Goal: Navigation & Orientation: Find specific page/section

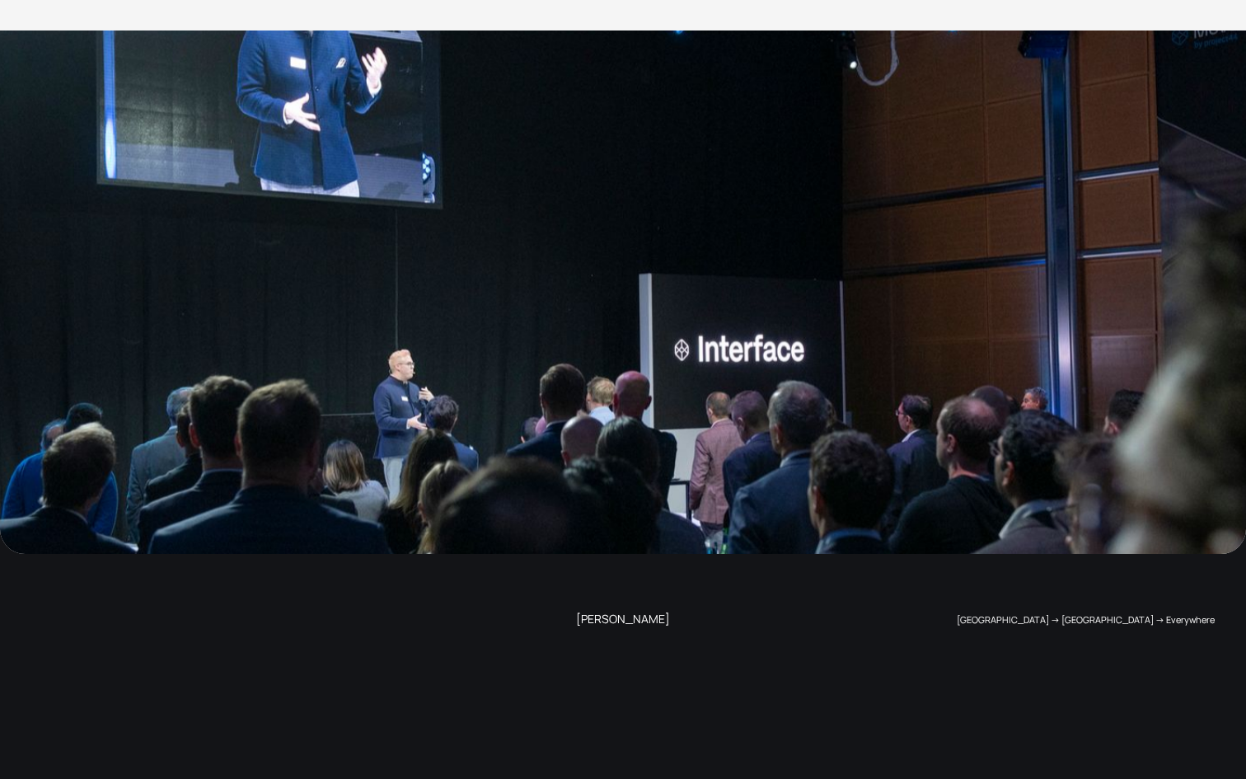
scroll to position [3556, 0]
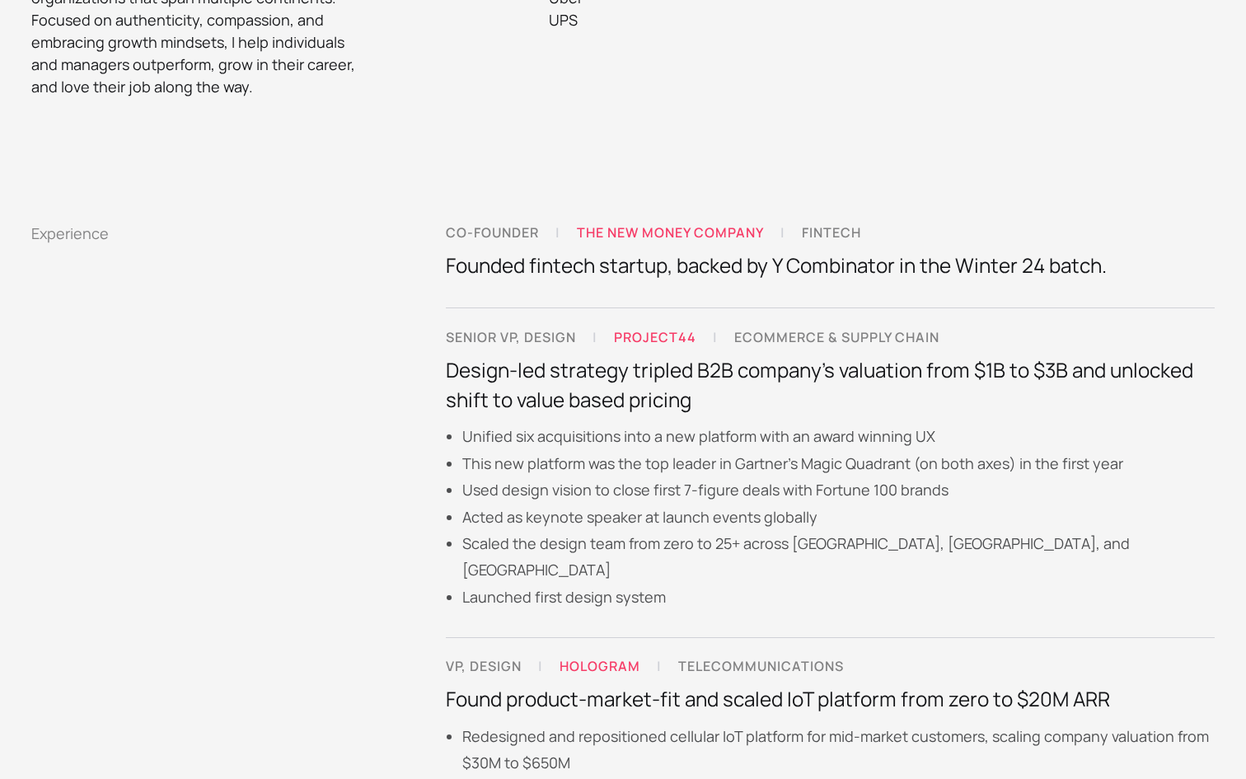
scroll to position [0, 0]
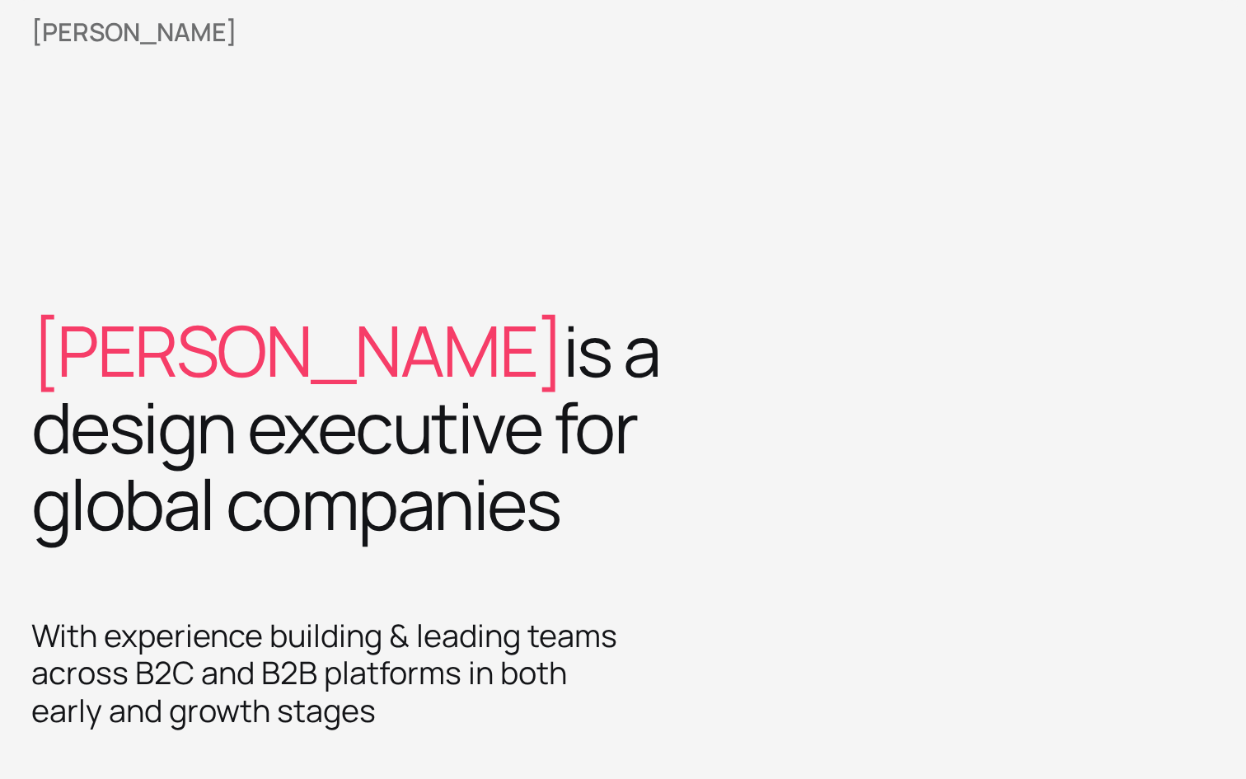
click at [101, 36] on div "[PERSON_NAME]" at bounding box center [134, 32] width 206 height 25
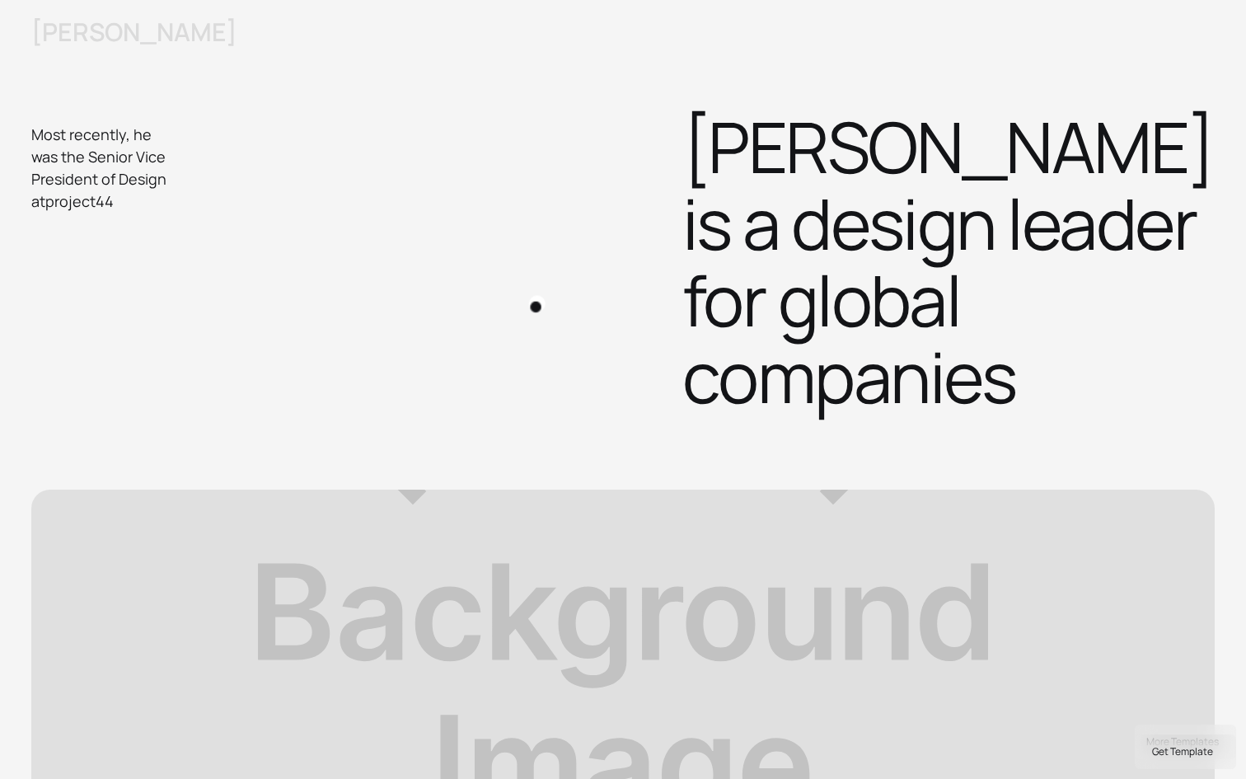
scroll to position [661, 0]
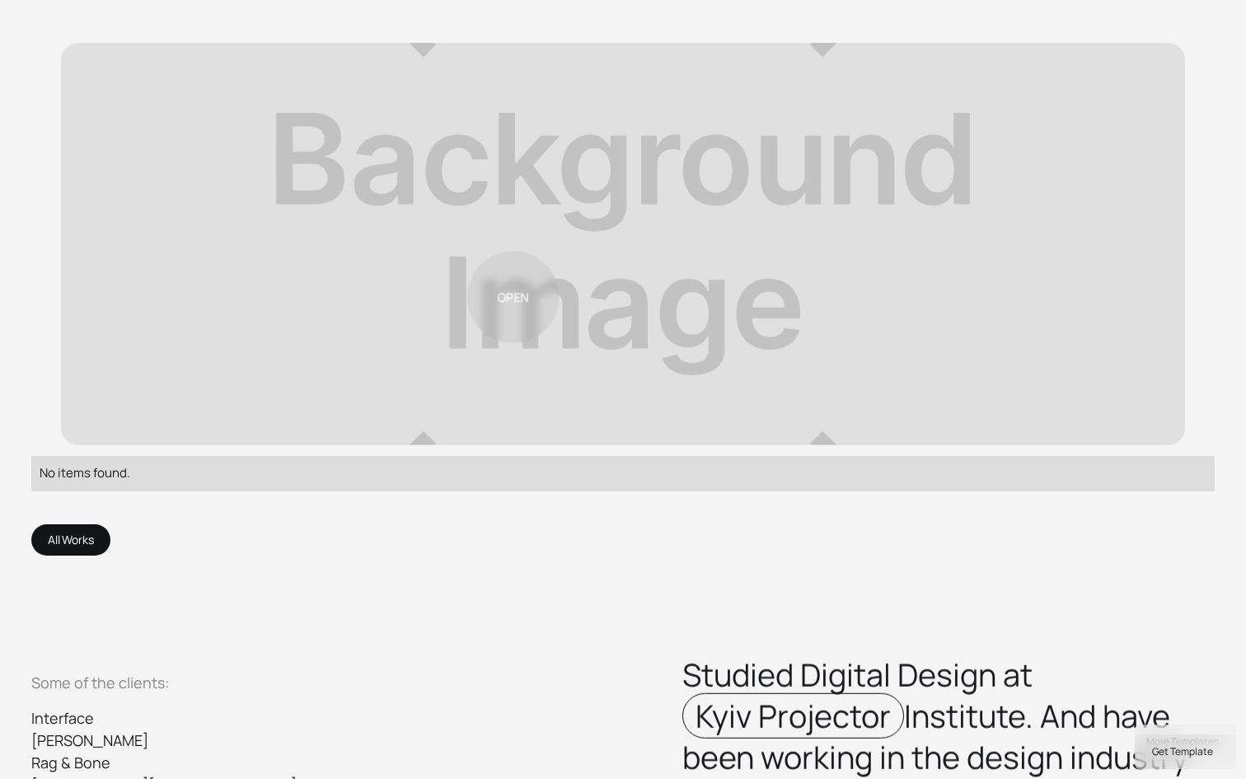
click at [532, 256] on link at bounding box center [623, 244] width 1125 height 402
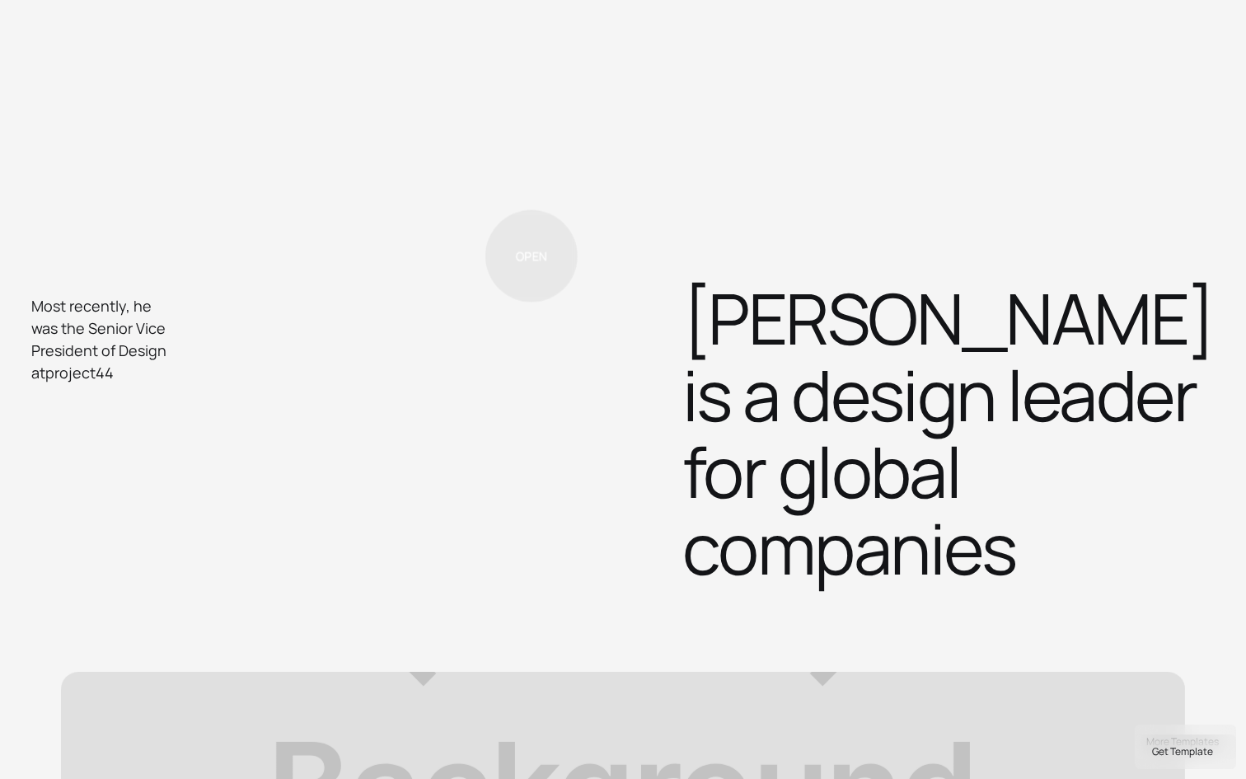
scroll to position [0, 0]
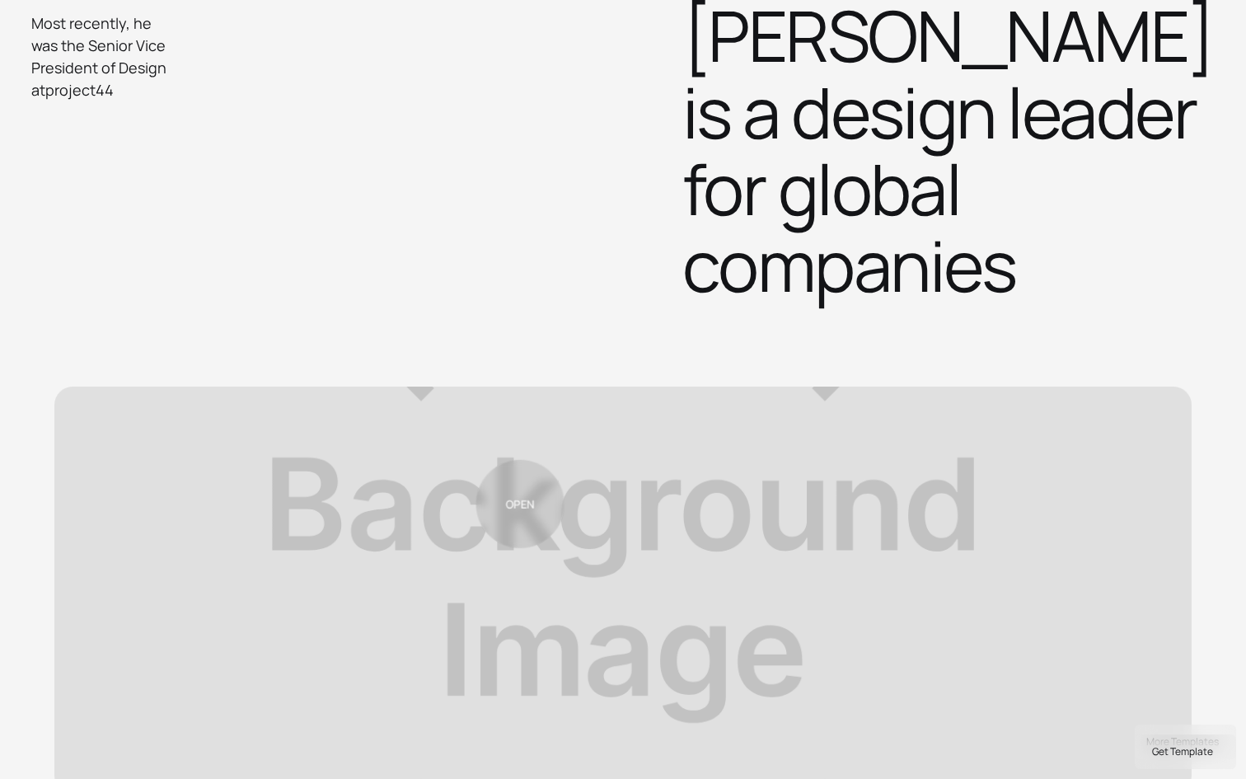
click at [520, 504] on link at bounding box center [623, 590] width 1138 height 407
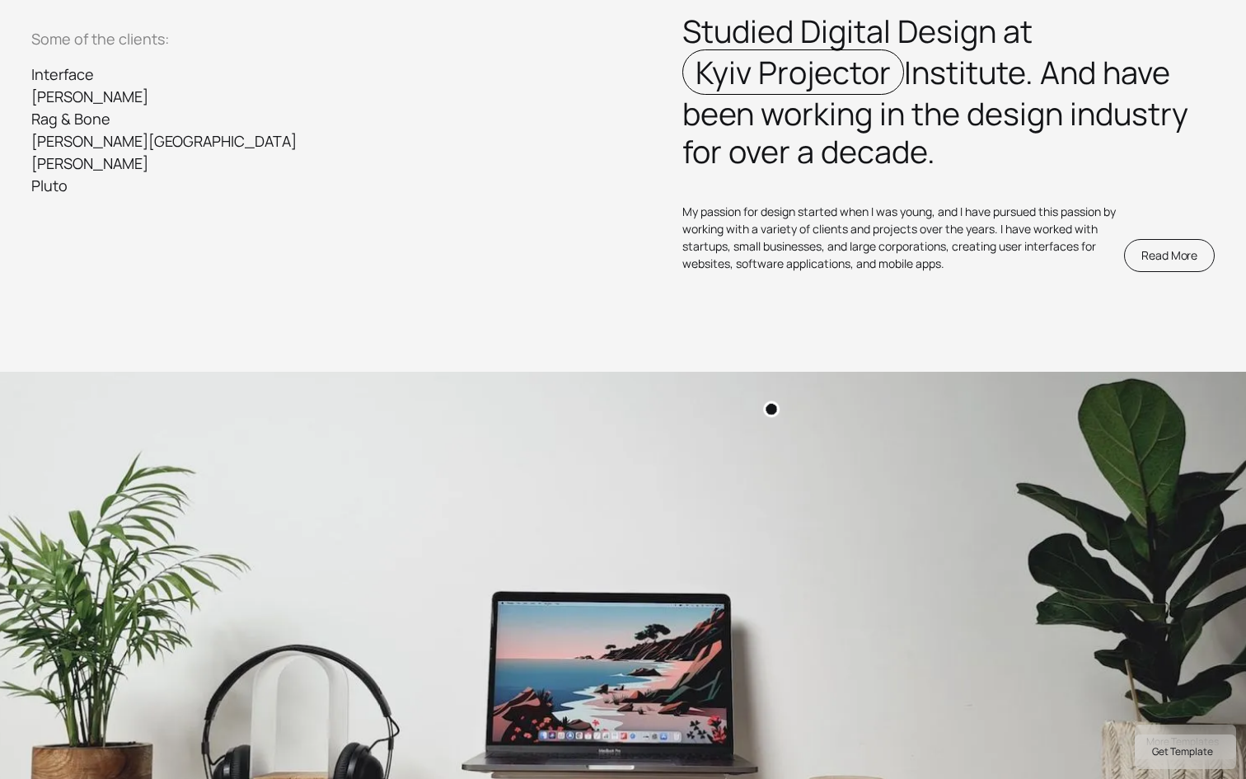
scroll to position [1650, 0]
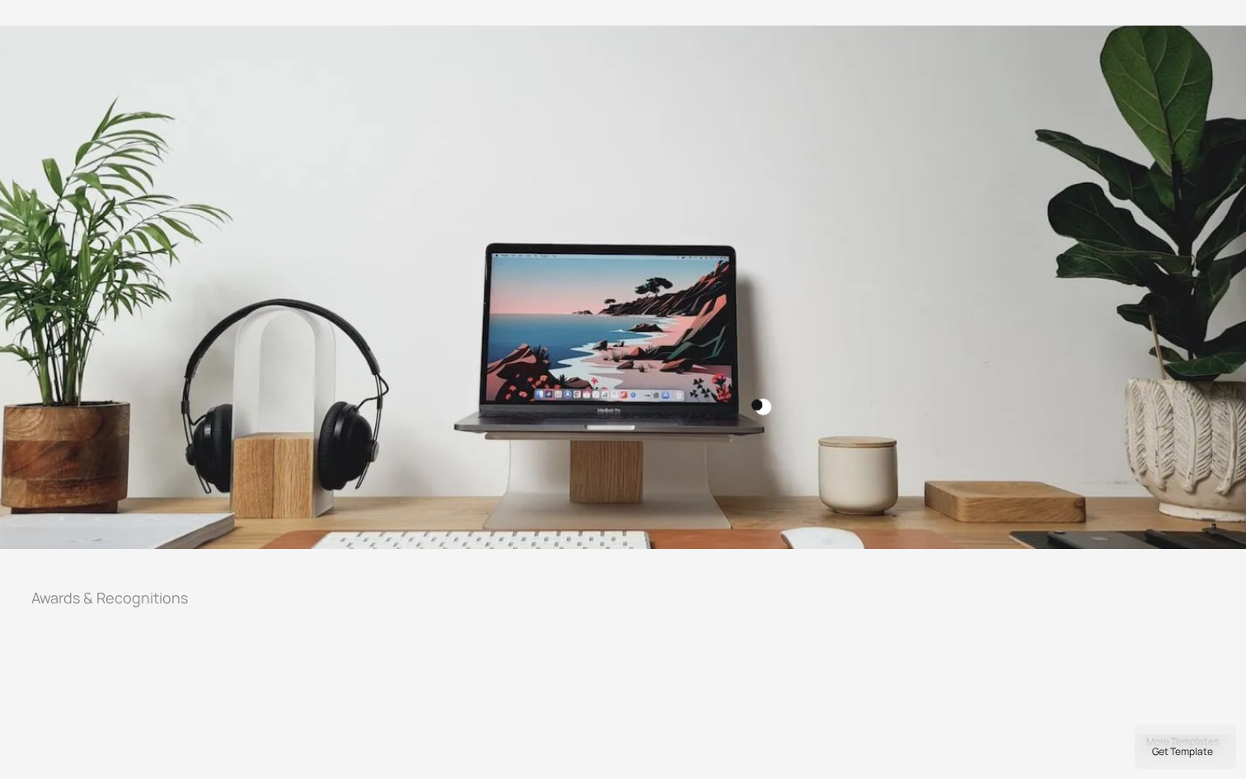
click at [679, 363] on img at bounding box center [623, 287] width 1403 height 589
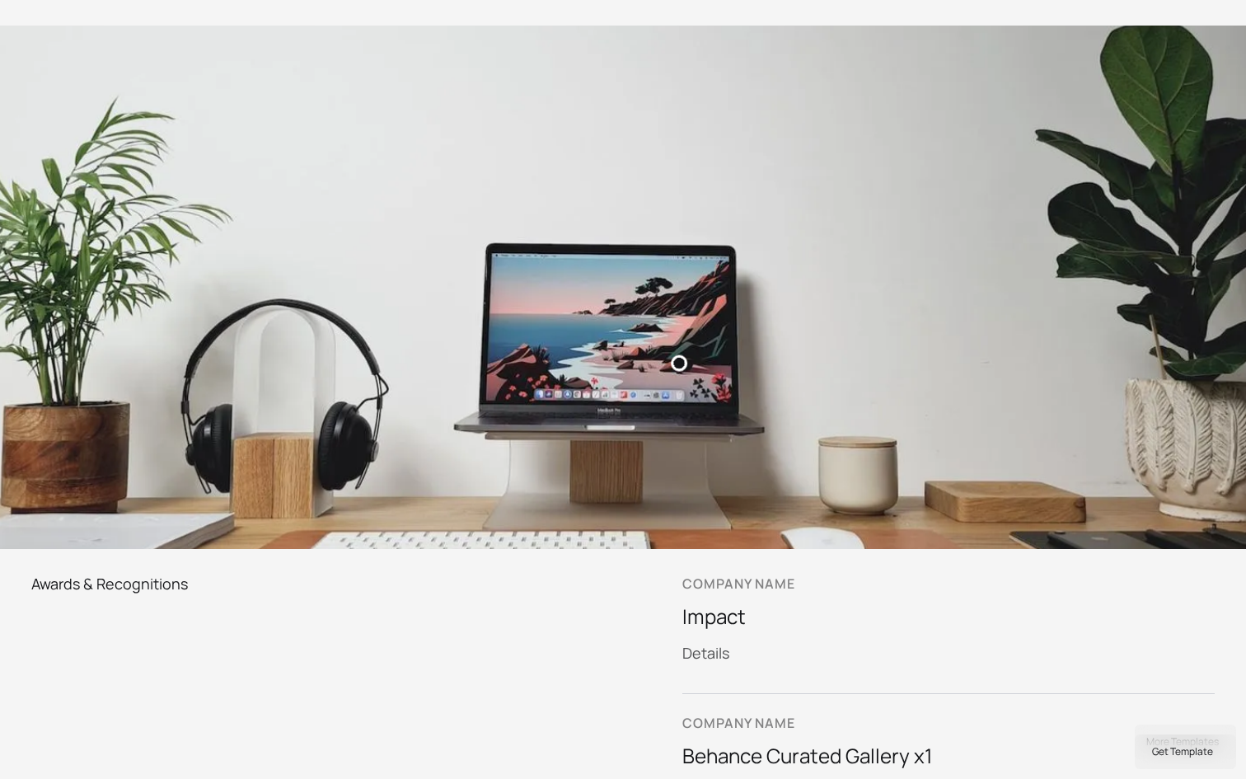
click at [679, 363] on img at bounding box center [623, 287] width 1404 height 589
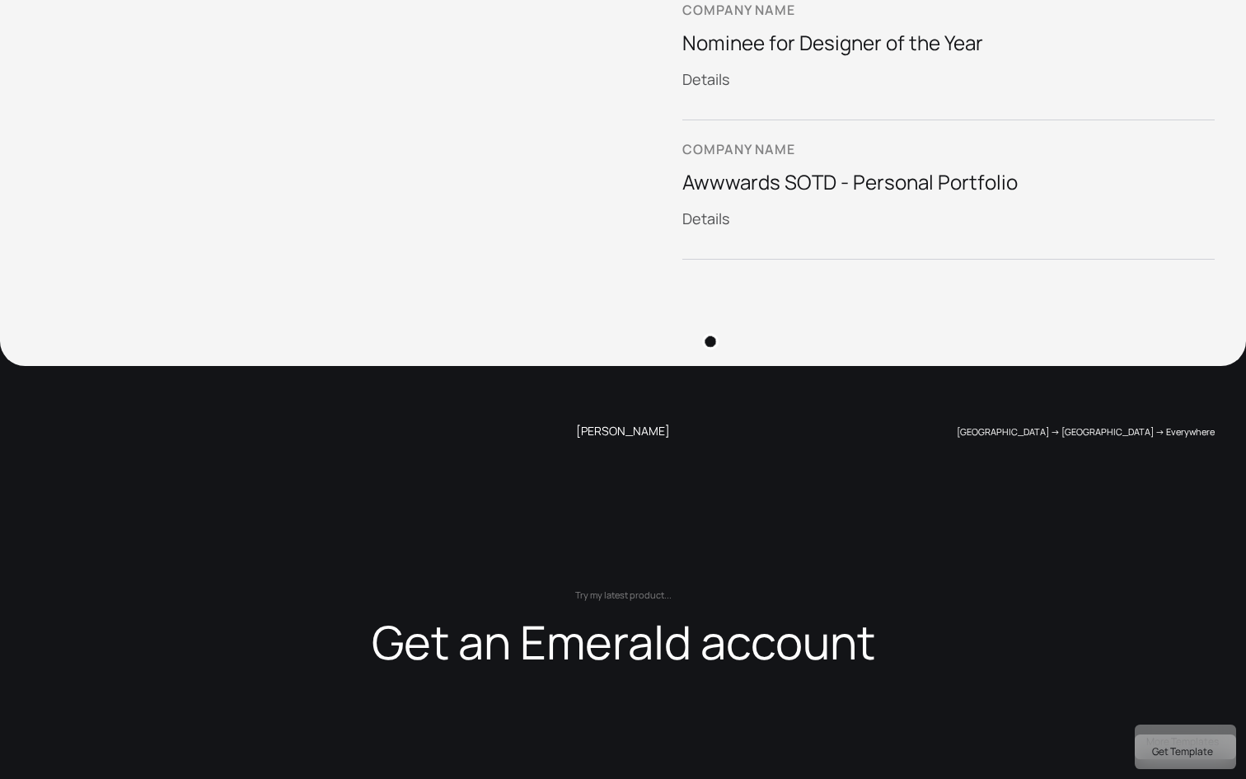
scroll to position [2799, 0]
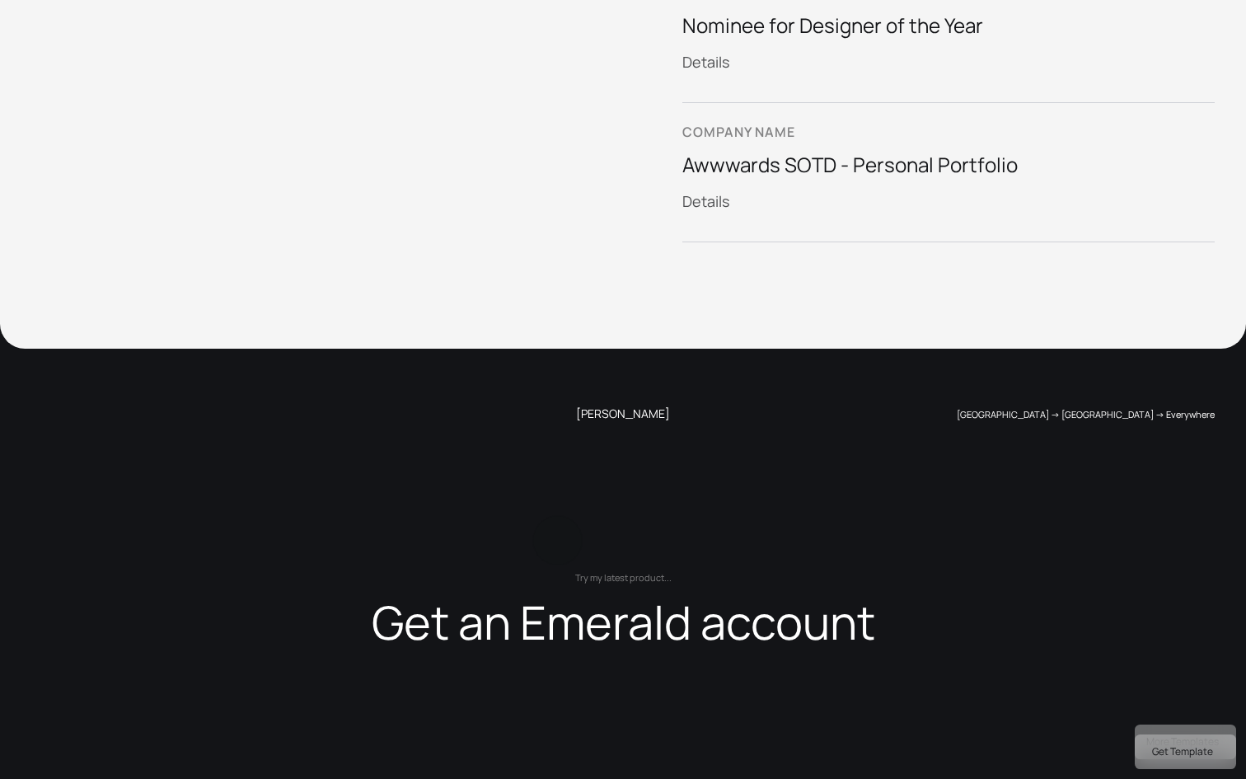
click at [558, 602] on div "Get an Emerald account" at bounding box center [624, 625] width 504 height 46
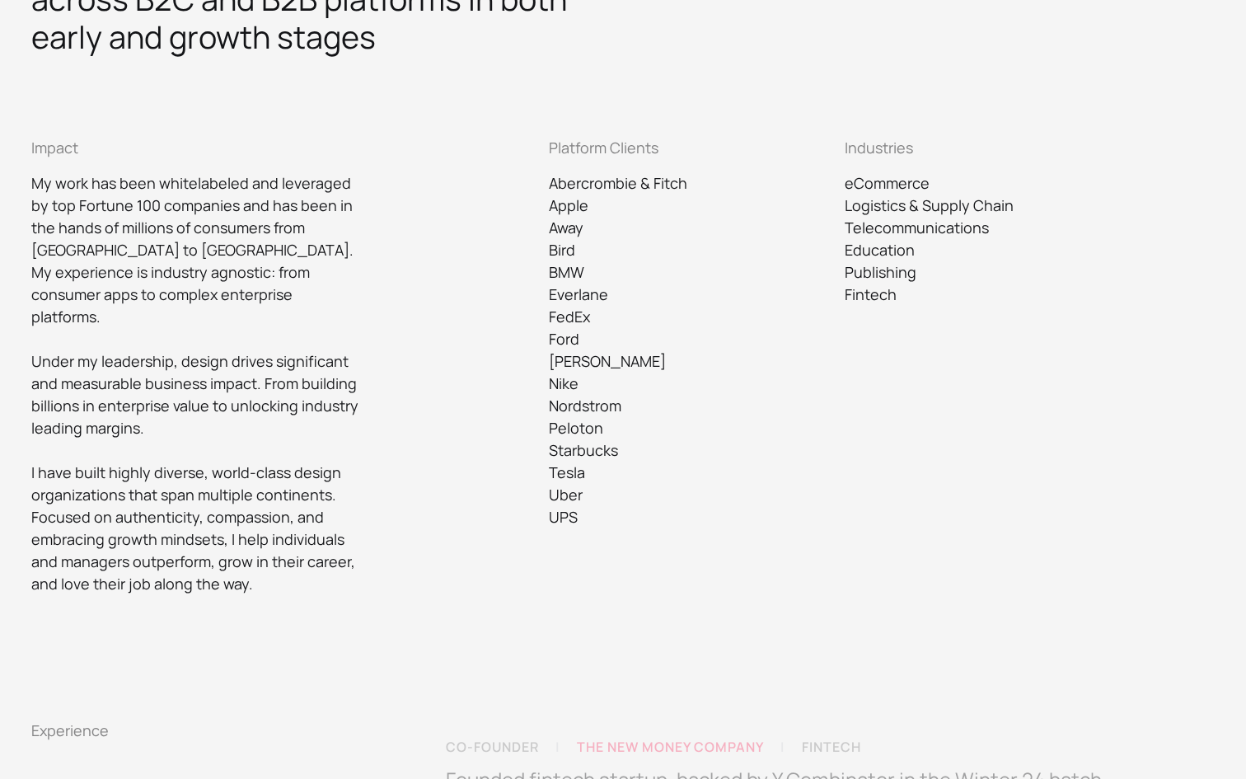
scroll to position [612, 0]
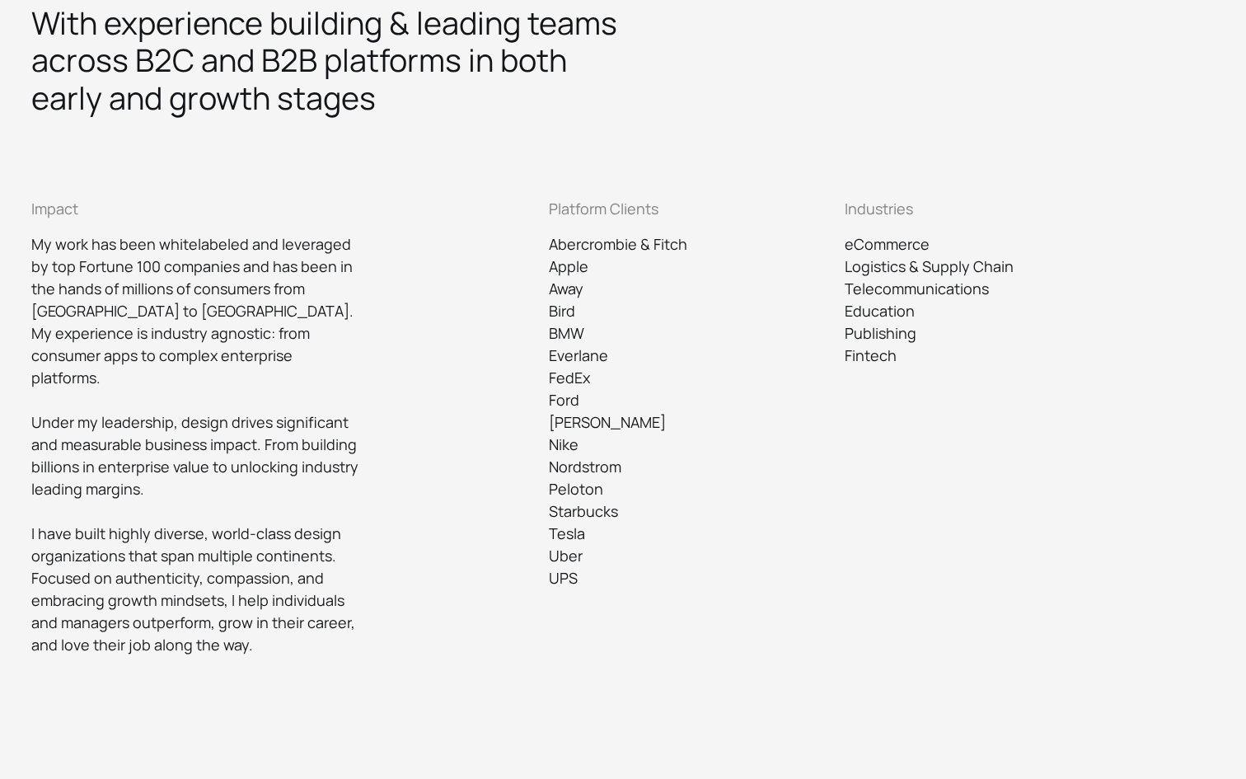
click at [597, 247] on p "Abercrombie & Fitch" at bounding box center [697, 244] width 296 height 22
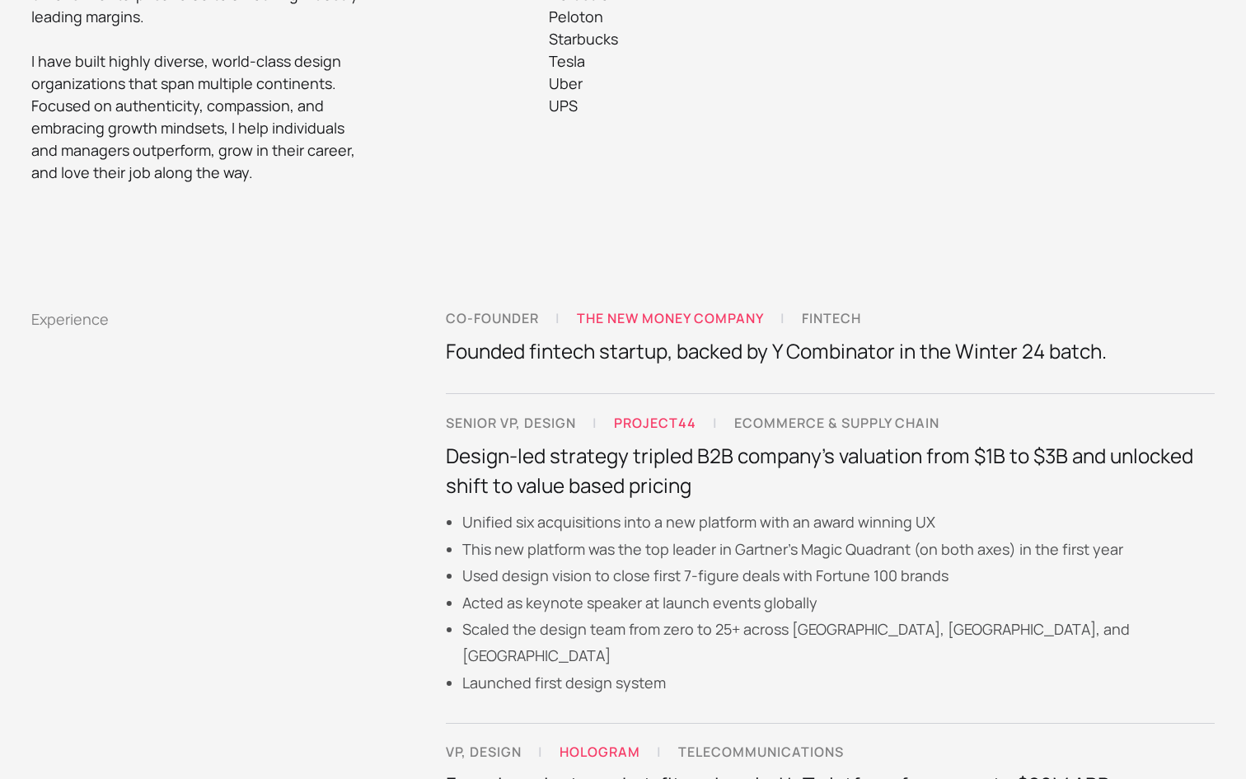
scroll to position [1197, 0]
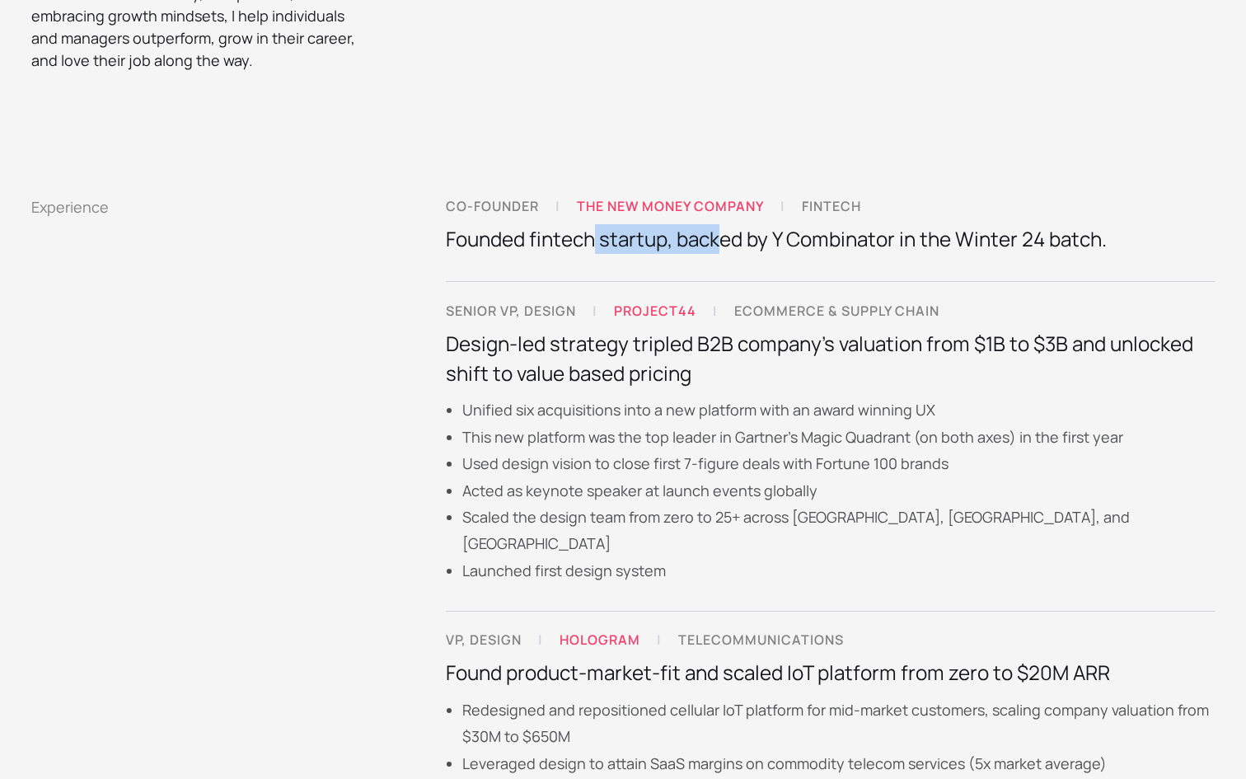
drag, startPoint x: 669, startPoint y: 223, endPoint x: 732, endPoint y: 223, distance: 63.5
click at [731, 224] on p "Founded fintech startup, backed by Y Combinator in the Winter 24 batch." at bounding box center [776, 239] width 661 height 30
click at [732, 224] on p "Founded fintech startup, backed by Y Combinator in the Winter 24 batch." at bounding box center [776, 239] width 661 height 30
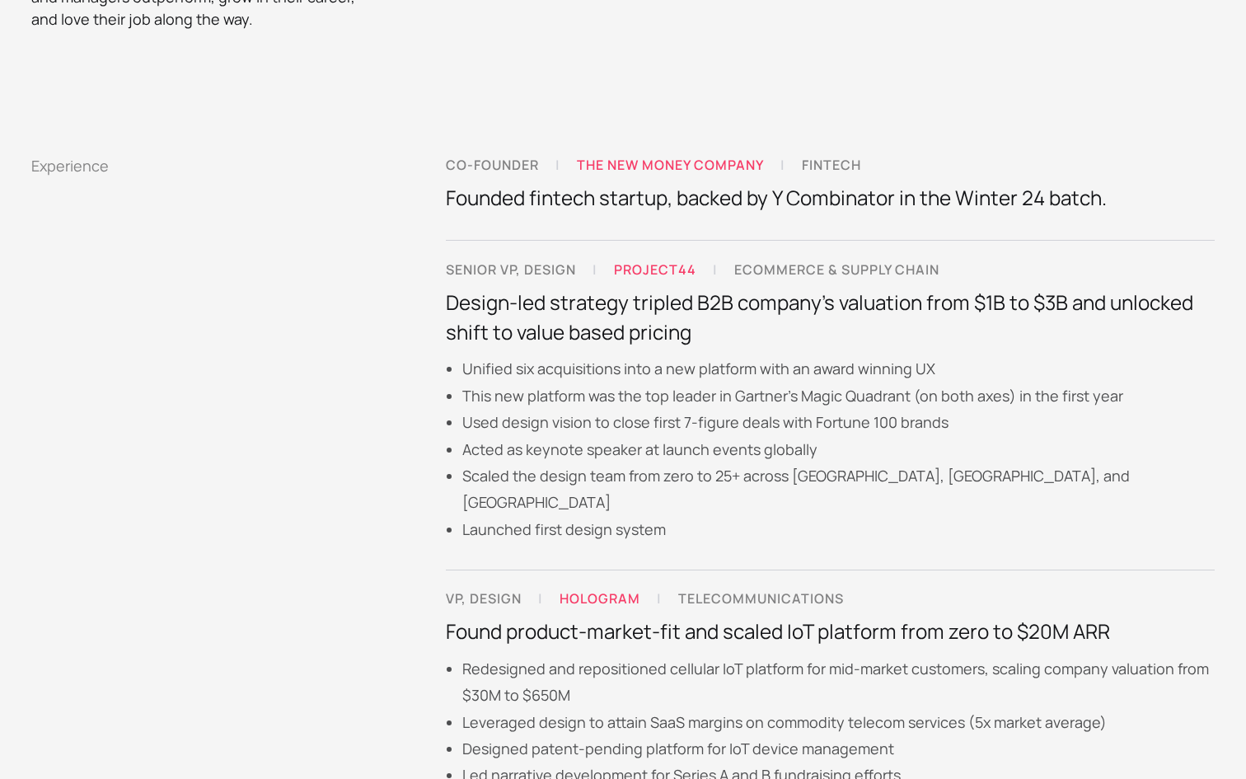
scroll to position [1256, 0]
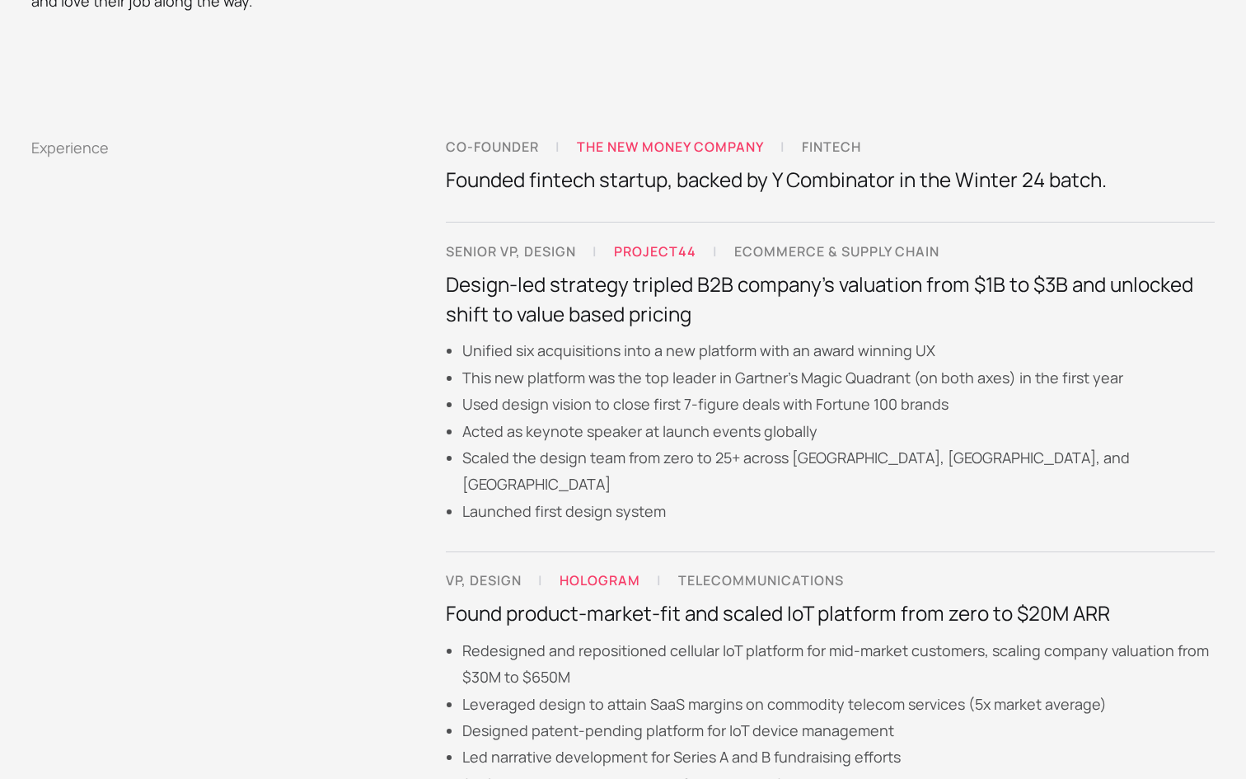
click at [710, 140] on link "THE NEW MONEY COMPANY" at bounding box center [670, 146] width 187 height 13
